Goal: Check status: Check status

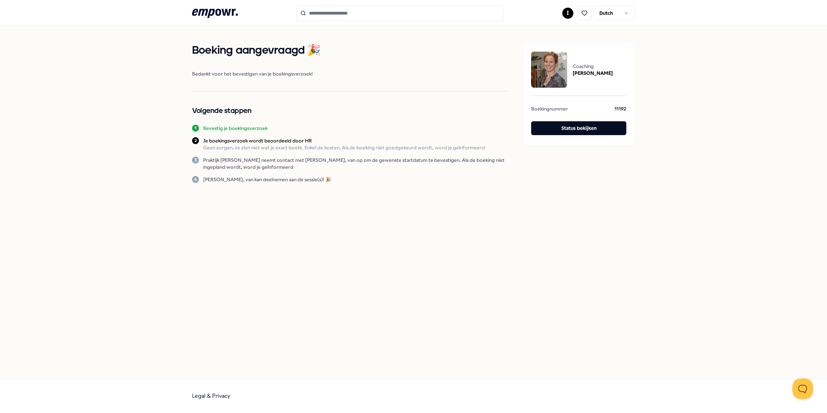
click at [444, 82] on div "Boeking aangevraagd 🎉 Bedankt voor het bevestigen van je boekingsverzoek! Volge…" at bounding box center [350, 112] width 317 height 141
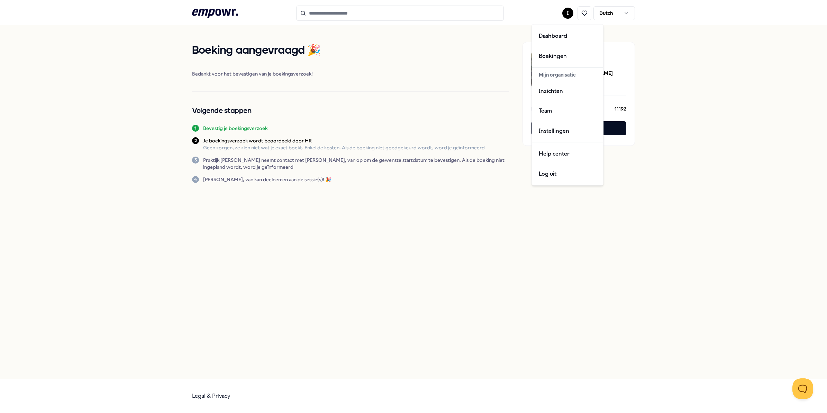
click at [567, 13] on html ".empowr-logo_svg__cls-1{fill:#03032f} I Dutch Boeking aangevraagd 🎉 Bedankt voo…" at bounding box center [413, 206] width 827 height 413
click at [555, 50] on div "Boekingen" at bounding box center [567, 56] width 69 height 20
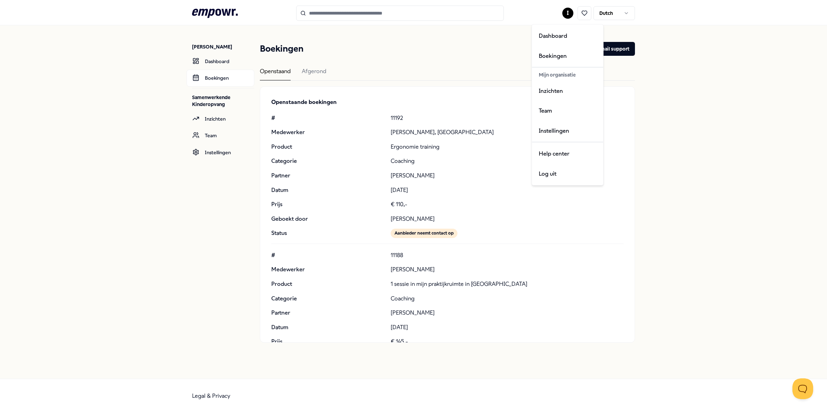
click at [568, 11] on html ".empowr-logo_svg__cls-1{fill:#03032f} I Dutch Irene Hehenkamp Dashboard Boeking…" at bounding box center [413, 206] width 827 height 413
click at [446, 55] on html ".empowr-logo_svg__cls-1{fill:#03032f} I Dutch Irene Hehenkamp Dashboard Boeking…" at bounding box center [413, 206] width 827 height 413
click at [557, 47] on header "Boekingen Email support" at bounding box center [447, 49] width 375 height 14
click at [569, 96] on div "Openstaande boekingen # 11192 Medewerker Miranda Weenen, van Product Ergonomie …" at bounding box center [447, 214] width 374 height 255
click at [311, 65] on div "Boekingen Email support Openstaand Afgerond Openstaande boekingen # 11192 Medew…" at bounding box center [447, 192] width 375 height 300
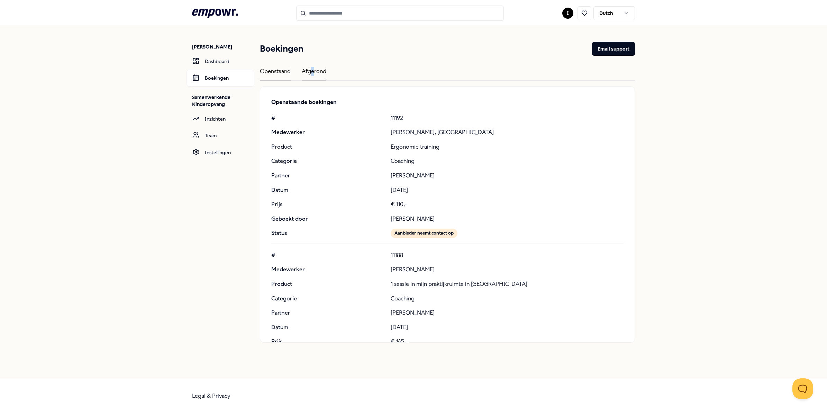
drag, startPoint x: 311, startPoint y: 65, endPoint x: 311, endPoint y: 70, distance: 4.9
click at [311, 70] on div "Afgerond" at bounding box center [314, 73] width 25 height 13
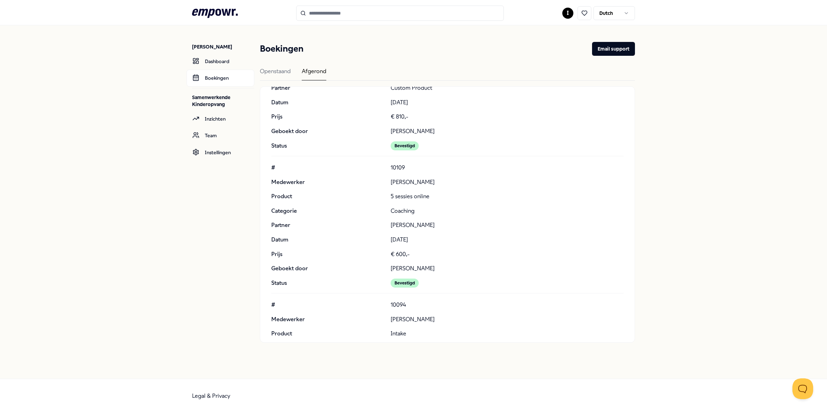
scroll to position [5548, 0]
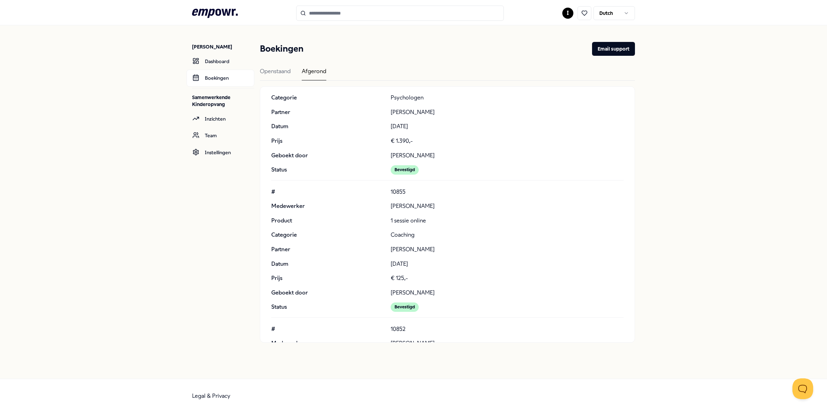
click at [341, 7] on input "Search for products, categories or subcategories" at bounding box center [400, 13] width 208 height 15
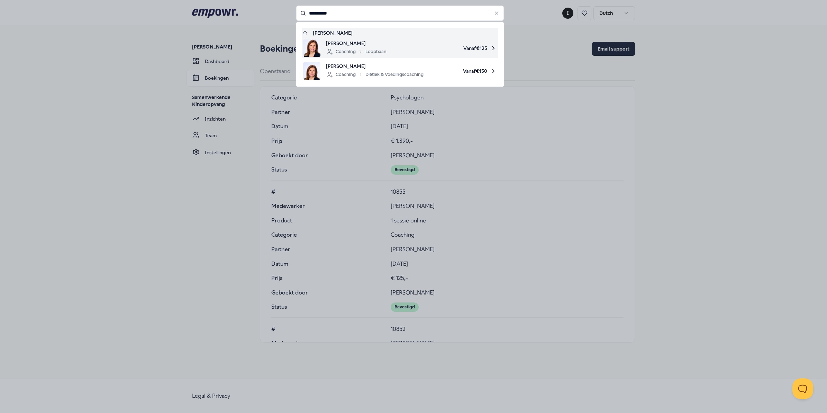
click at [354, 46] on span "Jacqueline Straathof" at bounding box center [356, 43] width 61 height 8
type input "**********"
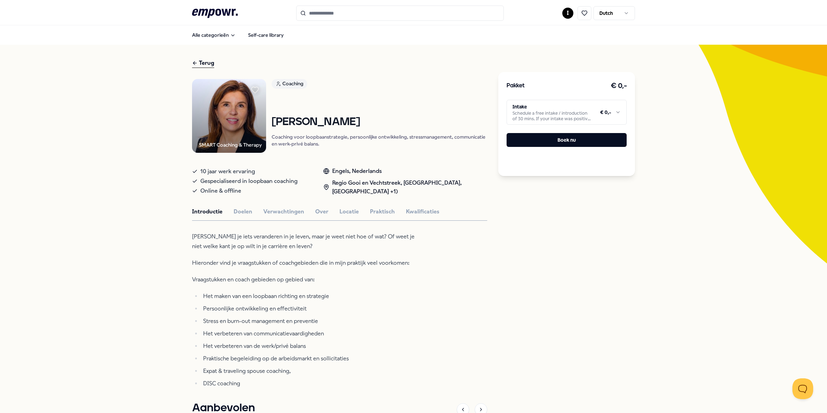
click at [352, 14] on input "Search for products, categories or subcategories" at bounding box center [400, 13] width 208 height 15
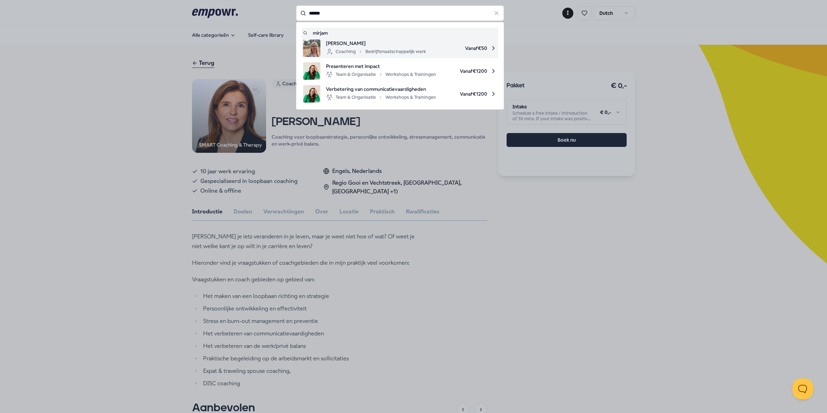
click at [345, 38] on li "Mirjam Sleijster Coaching Bedrijfsmaatschappelijk werk Vanaf € 50" at bounding box center [400, 48] width 197 height 20
click at [339, 43] on span "Mirjam Sleijster" at bounding box center [376, 43] width 100 height 8
type input "******"
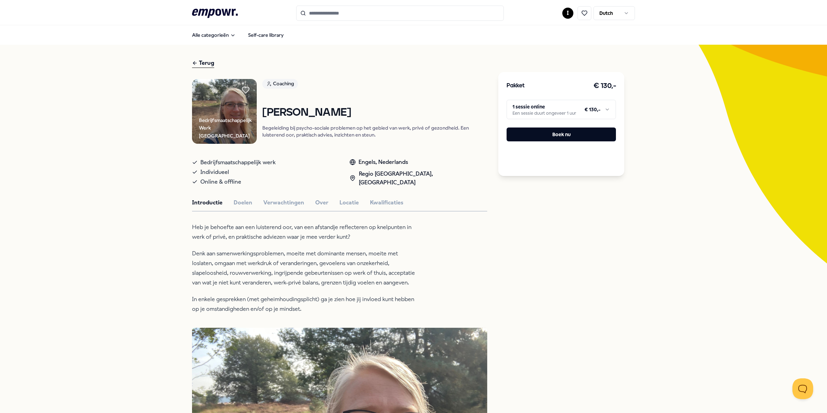
scroll to position [130, 0]
